Goal: Transaction & Acquisition: Book appointment/travel/reservation

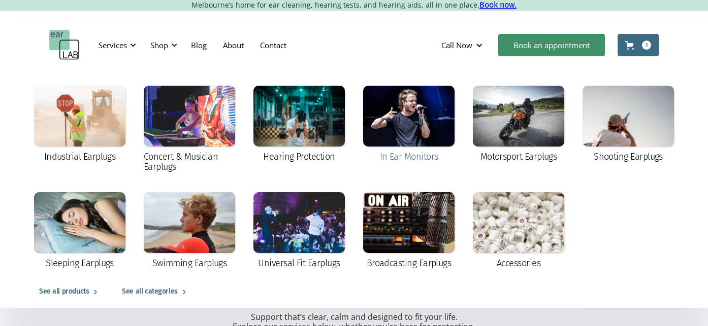
click at [404, 105] on div at bounding box center [408, 116] width 91 height 61
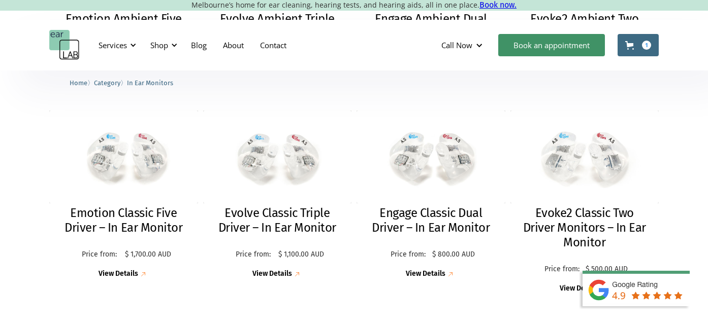
scroll to position [456, 0]
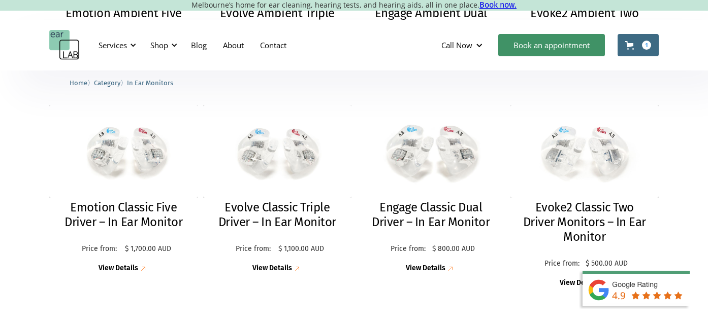
click at [447, 162] on img at bounding box center [431, 152] width 160 height 100
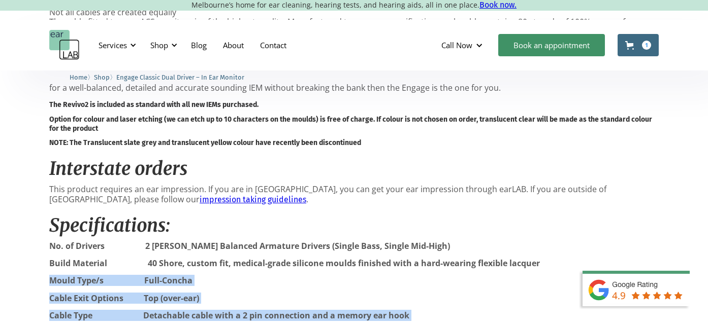
scroll to position [726, 0]
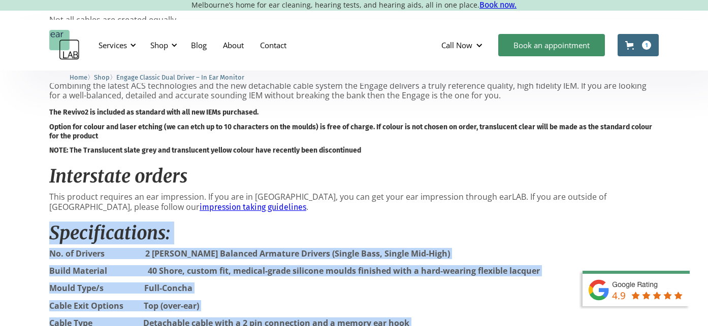
drag, startPoint x: 552, startPoint y: 289, endPoint x: 35, endPoint y: 237, distance: 519.8
click at [35, 237] on div "**********" at bounding box center [354, 109] width 708 height 1531
copy div "Specifications: No. of Drivers 2 Knowles Balanced Armature Drivers (Single Bass…"
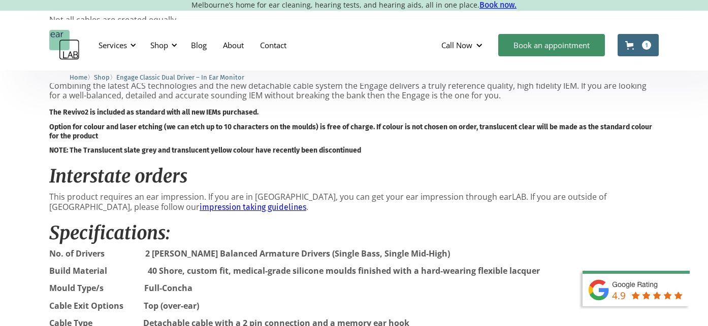
click at [473, 143] on div "Description Evolution The Engage delivers deep and engaging low end, well-defin…" at bounding box center [353, 283] width 609 height 1009
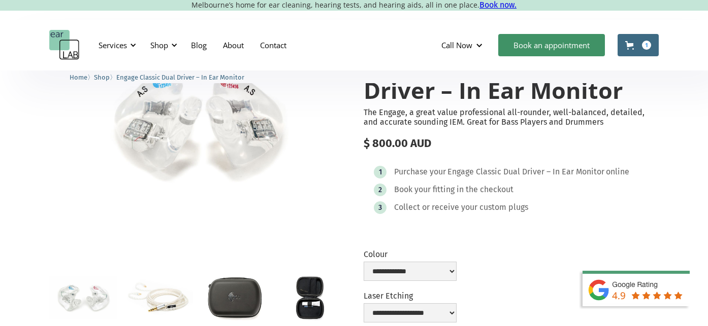
scroll to position [0, 0]
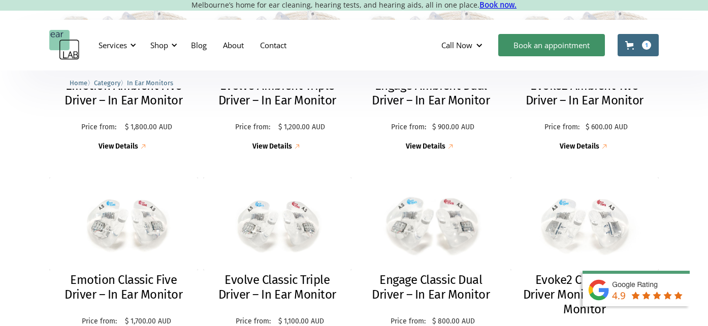
scroll to position [377, 0]
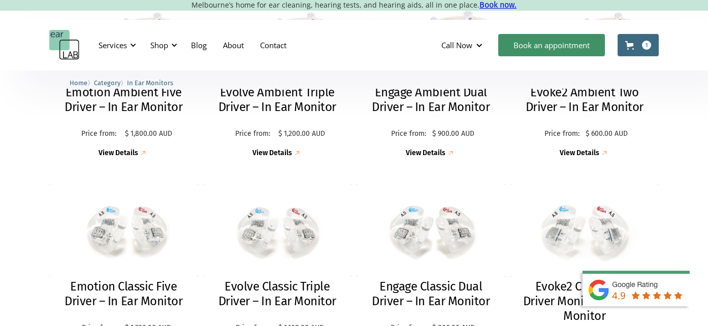
click at [438, 106] on h2 "Engage Ambient Dual Driver – In Ear Monitor" at bounding box center [430, 99] width 128 height 29
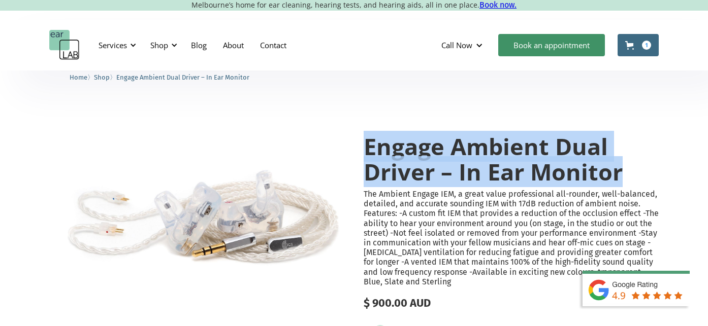
drag, startPoint x: 368, startPoint y: 147, endPoint x: 624, endPoint y: 161, distance: 256.2
click at [624, 161] on h1 "Engage Ambient Dual Driver – In Ear Monitor" at bounding box center [510, 159] width 295 height 50
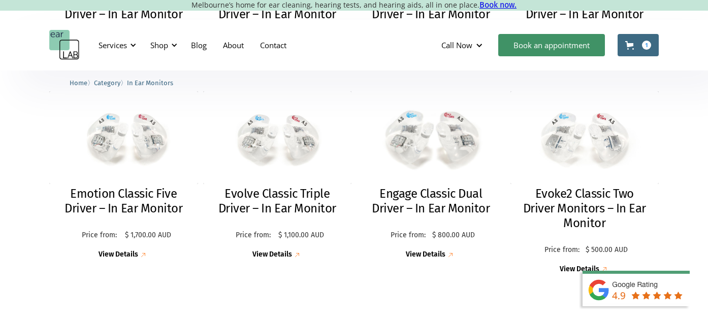
scroll to position [470, 0]
click at [416, 140] on img at bounding box center [430, 137] width 163 height 102
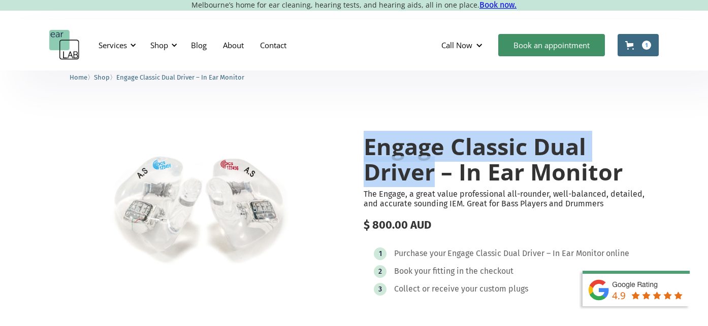
drag, startPoint x: 365, startPoint y: 144, endPoint x: 435, endPoint y: 173, distance: 75.6
click at [435, 173] on h1 "Engage Classic Dual Driver – In Ear Monitor" at bounding box center [510, 159] width 295 height 50
copy h1 "Engage Classic Dual Driver"
click at [532, 53] on link "Book an appointment" at bounding box center [551, 45] width 107 height 22
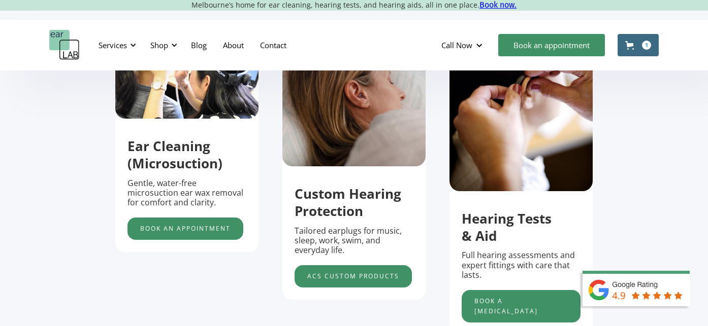
scroll to position [341, 0]
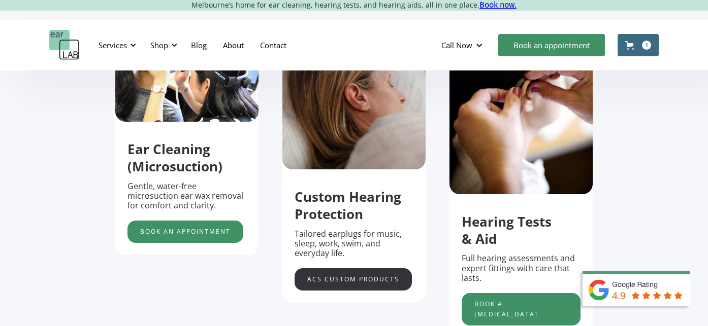
click at [372, 282] on link "acs custom products" at bounding box center [352, 279] width 117 height 22
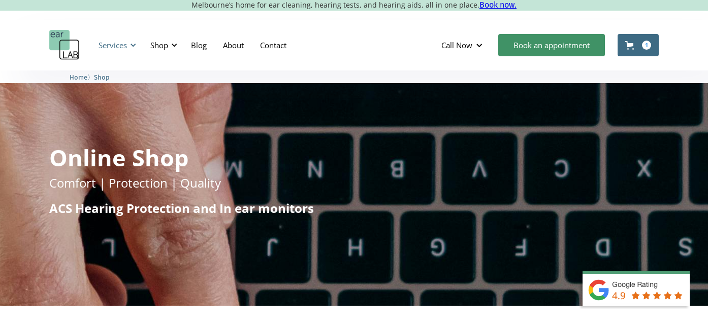
click at [124, 46] on div "Services" at bounding box center [112, 45] width 28 height 10
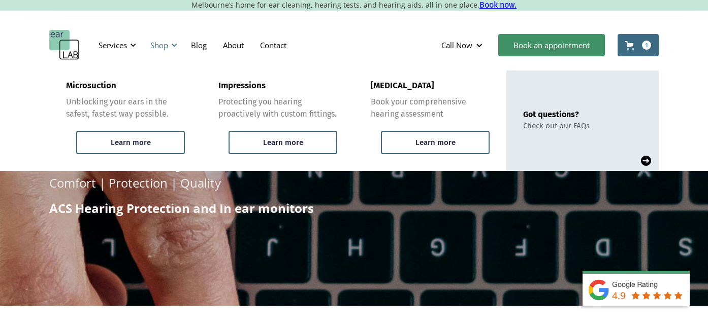
click at [172, 44] on div at bounding box center [174, 45] width 7 height 7
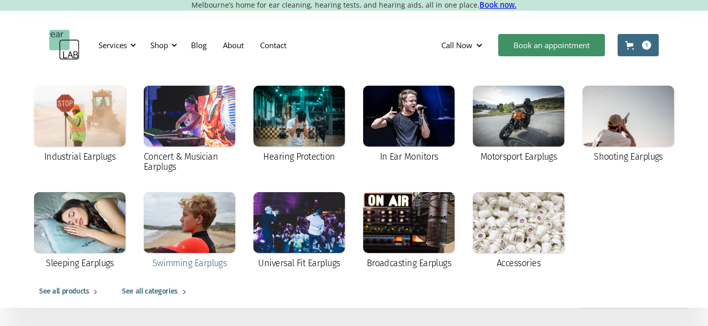
click at [206, 217] on div at bounding box center [189, 222] width 91 height 61
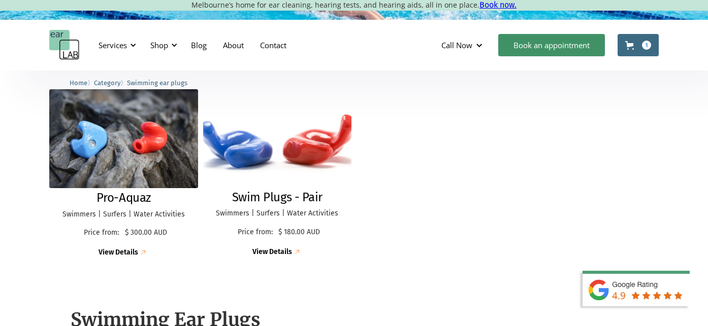
scroll to position [271, 0]
click at [242, 149] on img at bounding box center [276, 139] width 163 height 108
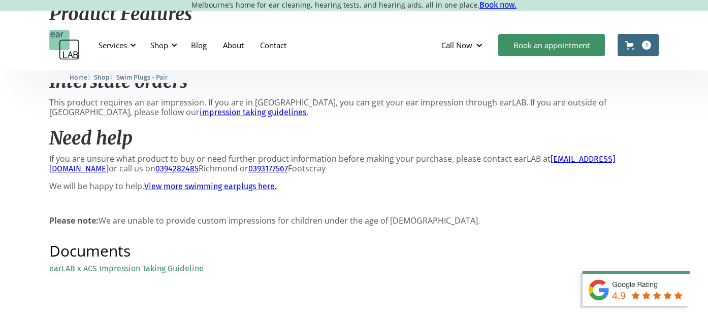
scroll to position [479, 0]
